Goal: Task Accomplishment & Management: Use online tool/utility

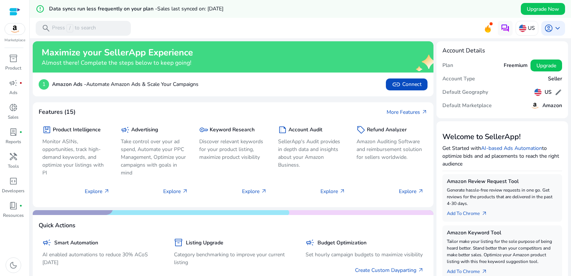
click at [422, 15] on div "error_outline Data syncs run less frequently on your plan - Sales last synced o…" at bounding box center [301, 9] width 542 height 18
click at [20, 91] on link "campaign fiber_manual_record Ads" at bounding box center [13, 89] width 26 height 25
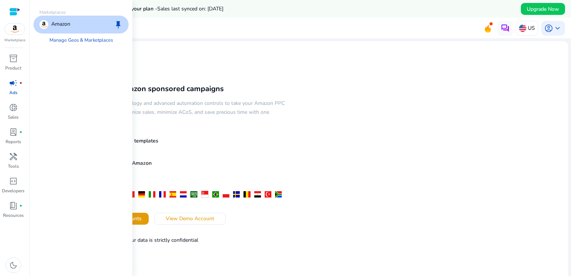
click at [16, 26] on img at bounding box center [15, 28] width 20 height 11
click at [65, 22] on p "Amazon" at bounding box center [60, 24] width 19 height 9
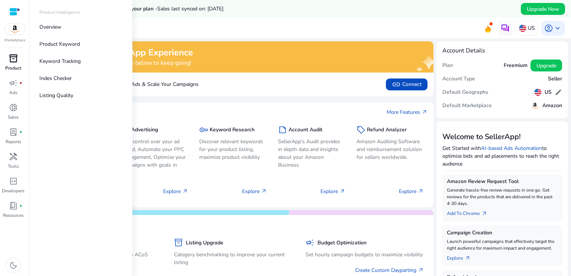
click at [11, 59] on span "inventory_2" at bounding box center [13, 58] width 9 height 9
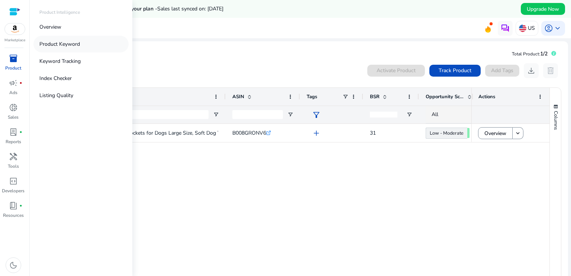
click at [58, 45] on p "Product Keyword" at bounding box center [59, 44] width 41 height 8
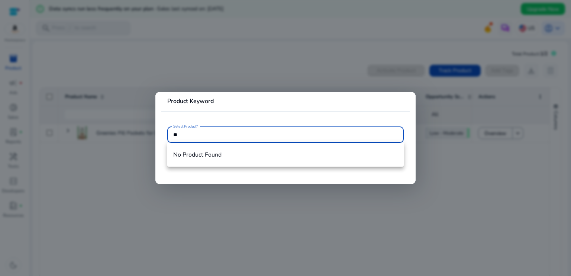
type input "*"
